Goal: Navigation & Orientation: Find specific page/section

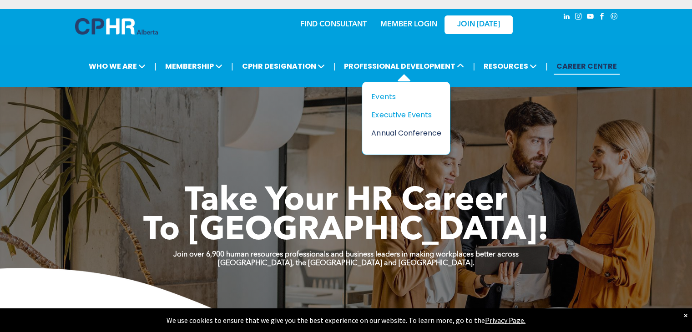
click at [397, 131] on div "Annual Conference" at bounding box center [402, 132] width 63 height 11
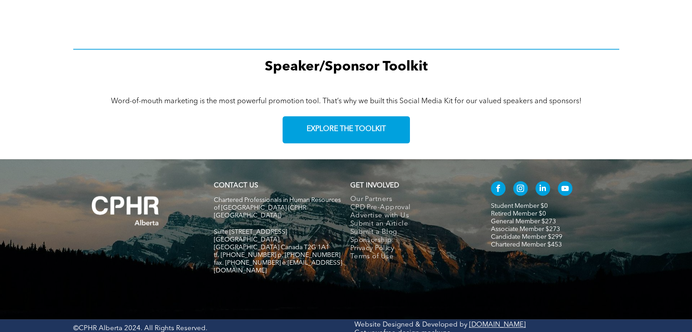
scroll to position [1333, 0]
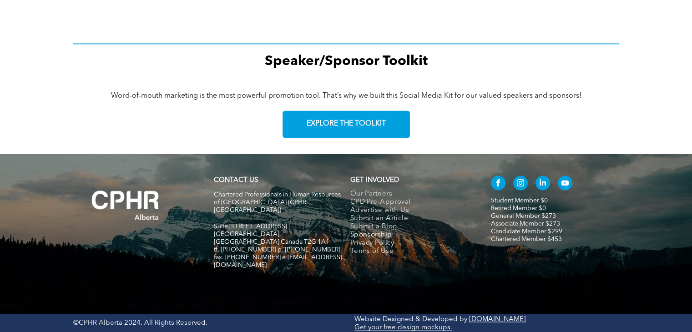
click at [370, 235] on span "Sponsorship" at bounding box center [371, 235] width 42 height 8
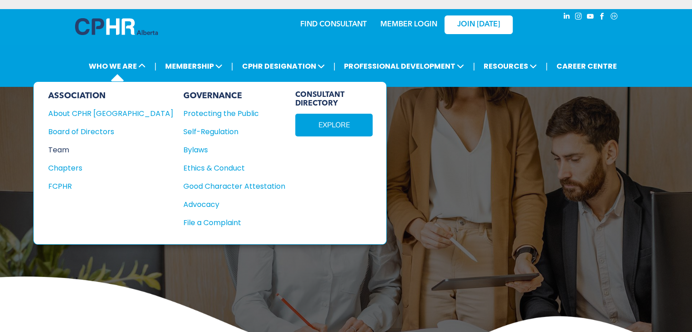
click at [59, 149] on div "Team" at bounding box center [104, 149] width 113 height 11
click at [67, 164] on div "Chapters" at bounding box center [104, 167] width 113 height 11
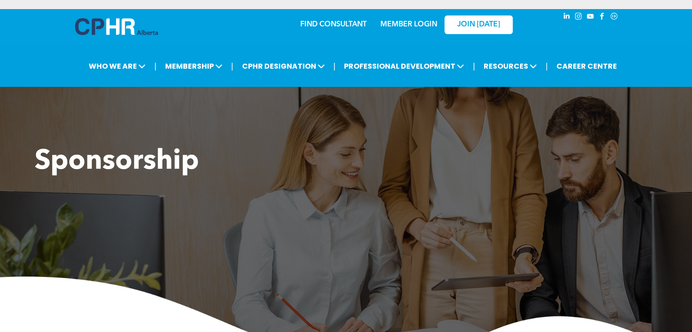
click at [123, 24] on img at bounding box center [116, 26] width 83 height 17
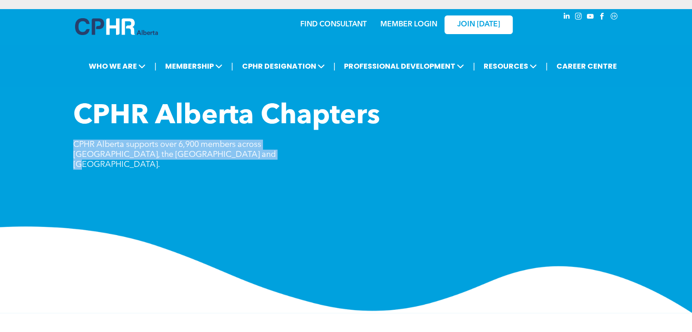
drag, startPoint x: 71, startPoint y: 142, endPoint x: 205, endPoint y: 154, distance: 134.2
click at [205, 154] on div "CPHR Alberta Chapters CPHR Alberta supports over 6,900 members across Alberta, …" at bounding box center [346, 206] width 692 height 213
copy span "CPHR Alberta supports over 6,900 members across Alberta, the Northwest Territor…"
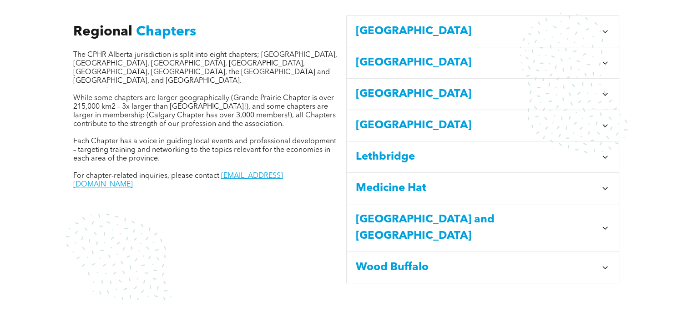
scroll to position [364, 0]
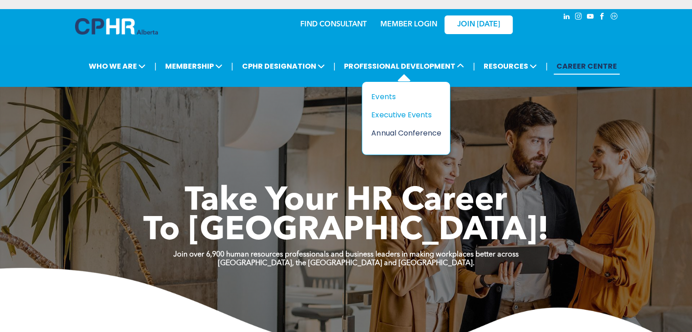
click at [396, 131] on div "Annual Conference" at bounding box center [402, 132] width 63 height 11
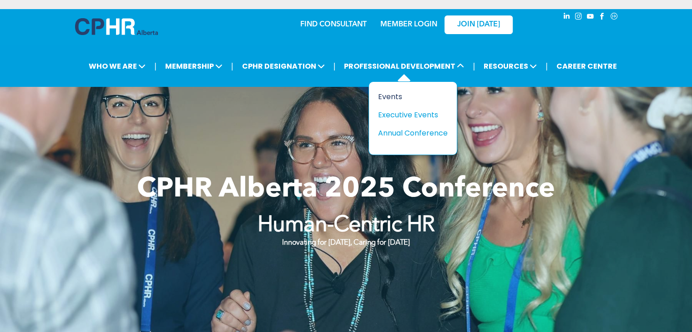
click at [387, 97] on div "Events" at bounding box center [409, 96] width 63 height 11
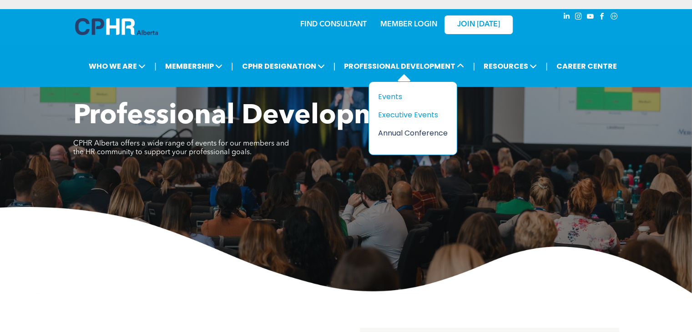
click at [400, 130] on div "Annual Conference" at bounding box center [409, 132] width 63 height 11
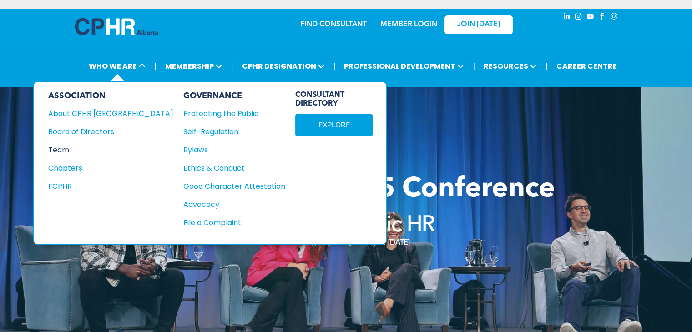
click at [64, 149] on div "Team" at bounding box center [104, 149] width 113 height 11
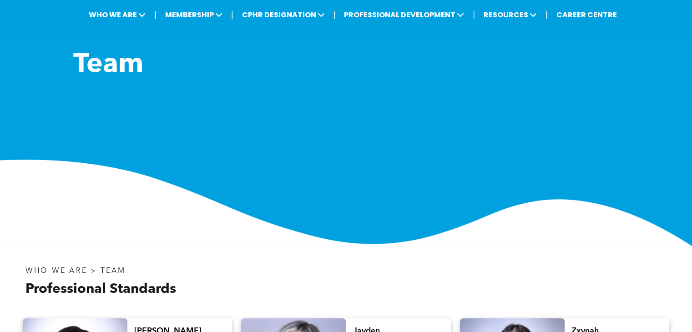
scroll to position [4, 0]
